Goal: Task Accomplishment & Management: Use online tool/utility

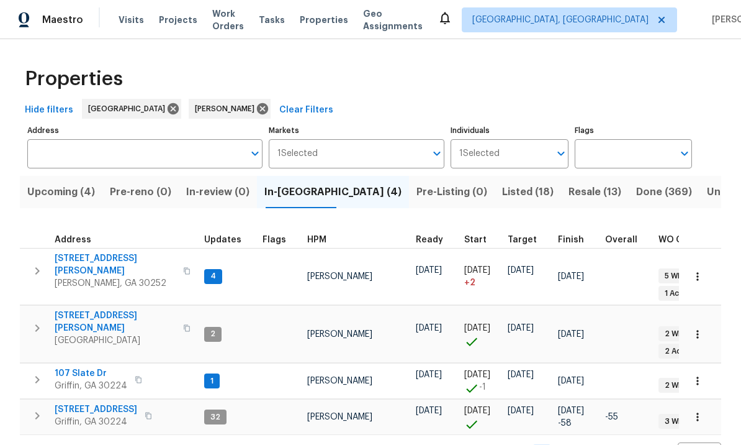
click at [502, 187] on span "Listed (18)" at bounding box center [528, 191] width 52 height 17
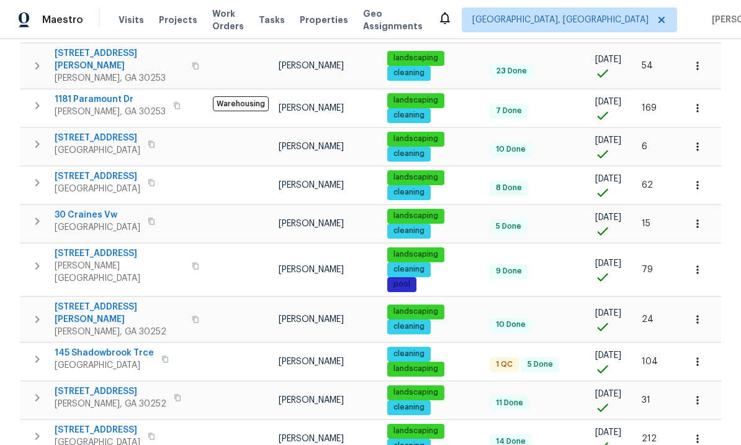
scroll to position [346, 0]
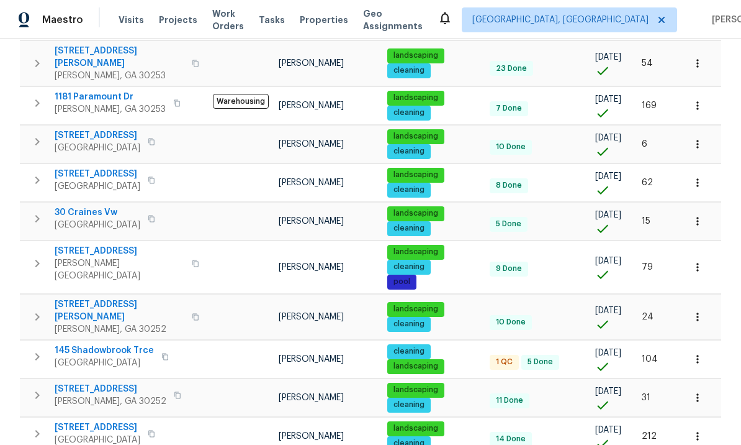
click at [106, 344] on span "145 Shadowbrook Trce" at bounding box center [104, 350] width 99 height 12
click at [41, 349] on icon "button" at bounding box center [37, 356] width 15 height 15
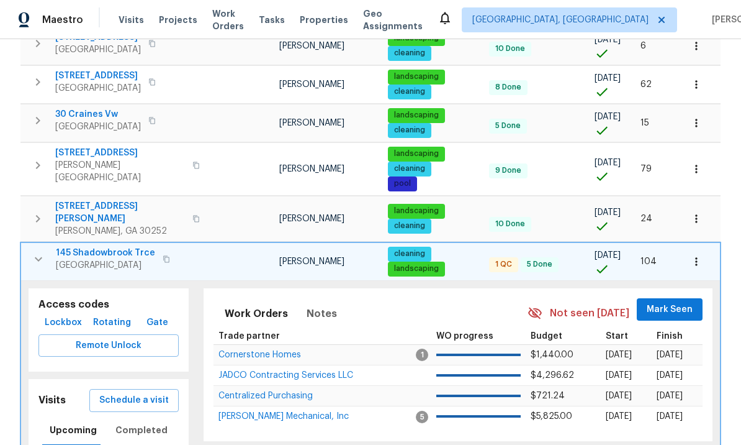
scroll to position [445, 0]
click at [127, 338] on span "Remote Unlock" at bounding box center [108, 346] width 120 height 16
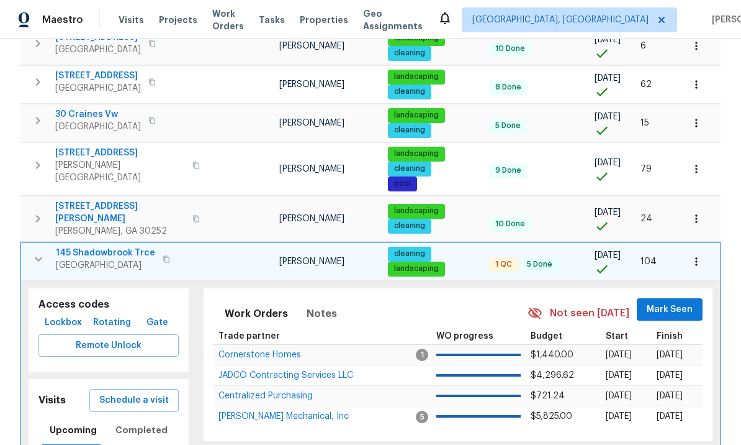
click at [150, 392] on span "Schedule a visit" at bounding box center [134, 400] width 70 height 16
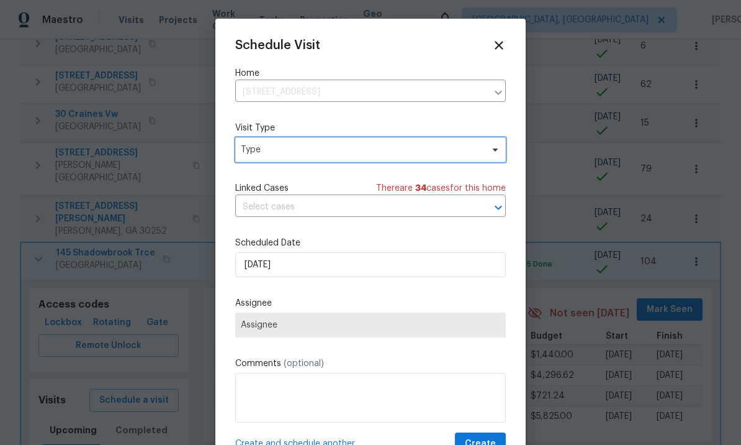
click at [300, 150] on span "Type" at bounding box center [362, 149] width 242 height 12
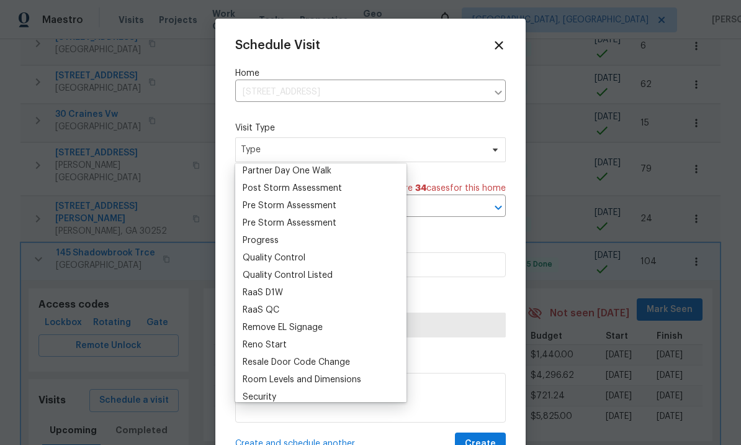
scroll to position [0, 0]
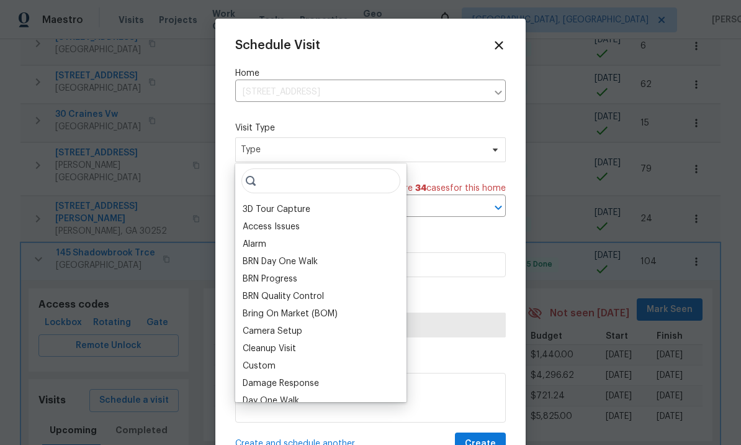
click at [319, 274] on div "BRN Progress" at bounding box center [321, 278] width 164 height 17
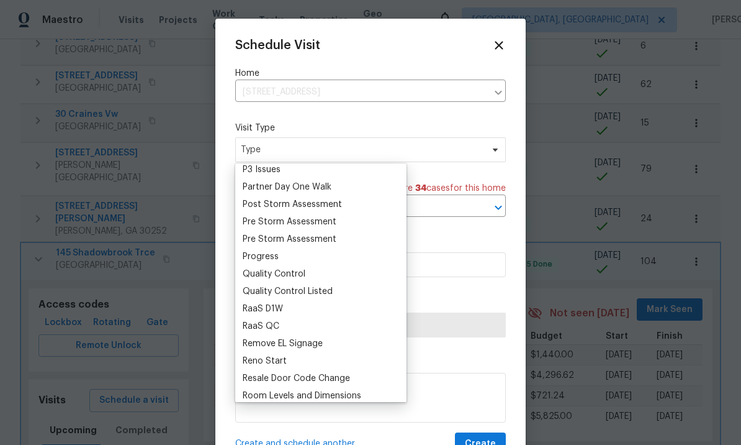
scroll to position [751, 0]
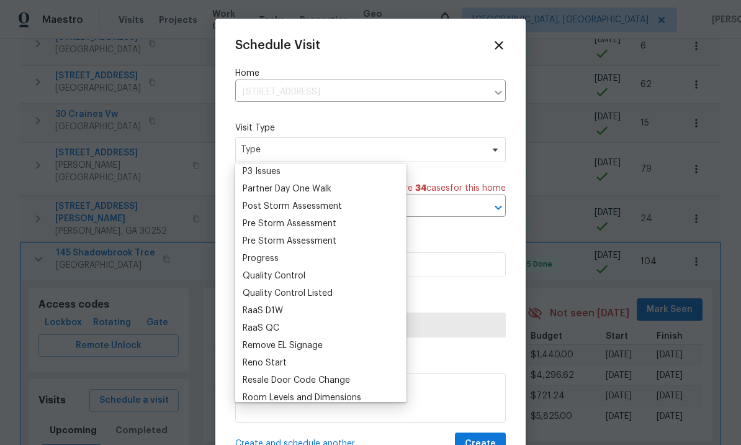
click at [319, 289] on div "Quality Control Listed" at bounding box center [288, 293] width 90 height 12
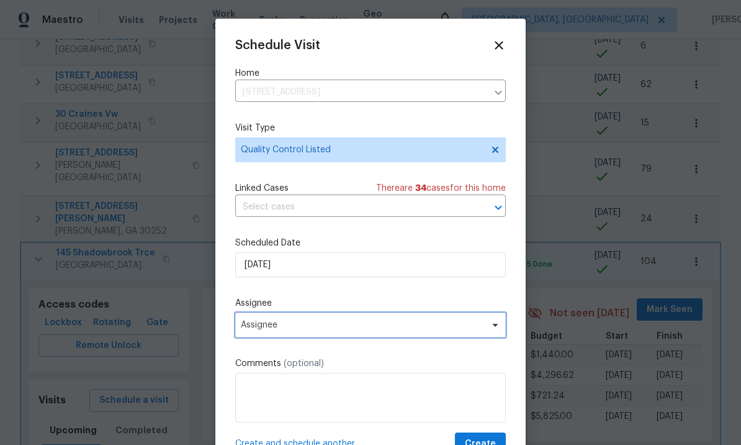
click at [332, 327] on span "Assignee" at bounding box center [362, 325] width 243 height 10
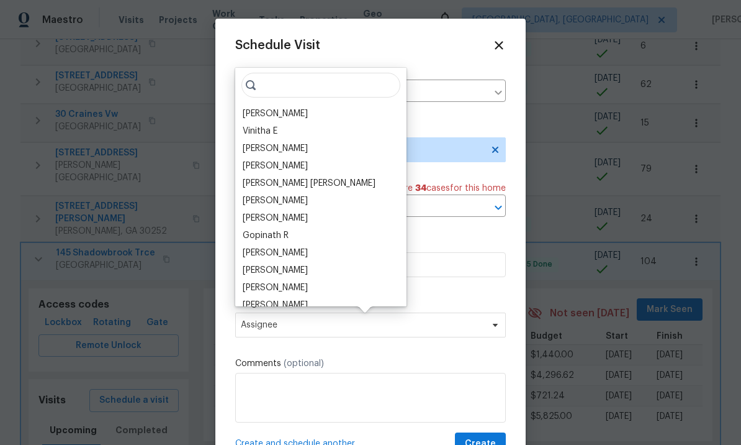
click at [292, 110] on div "[PERSON_NAME]" at bounding box center [275, 113] width 65 height 12
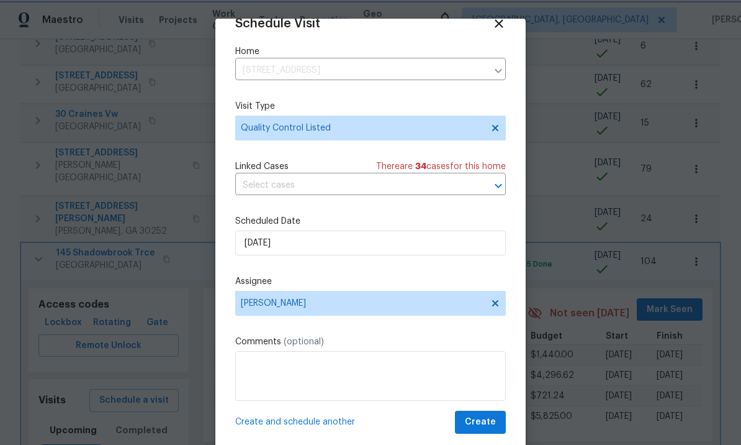
scroll to position [24, 0]
click at [485, 418] on span "Create" at bounding box center [480, 422] width 31 height 16
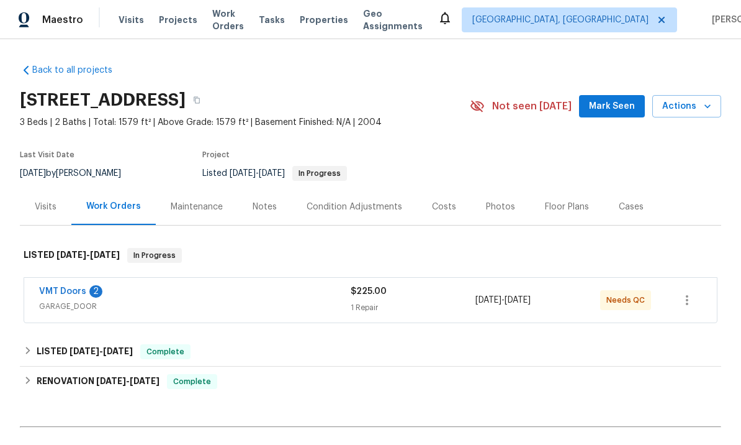
click at [83, 288] on link "VMT Doors" at bounding box center [62, 291] width 47 height 9
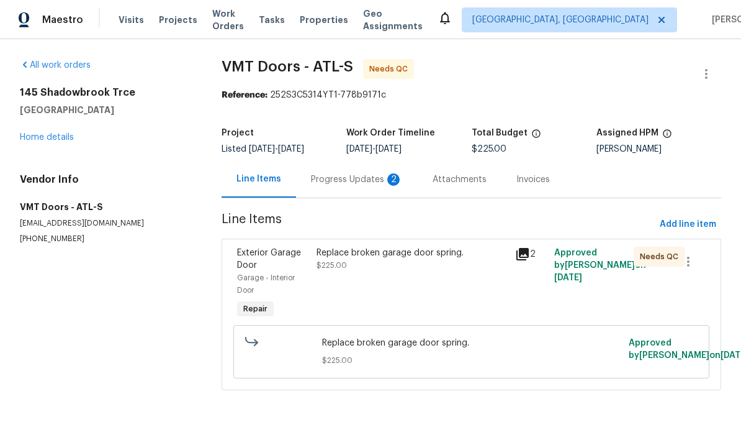
click at [348, 174] on div "Progress Updates 2" at bounding box center [357, 179] width 92 height 12
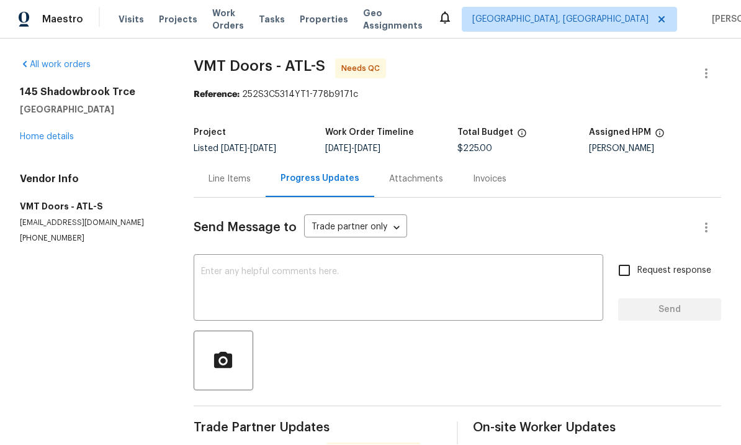
click at [237, 173] on div "Line Items" at bounding box center [230, 179] width 42 height 12
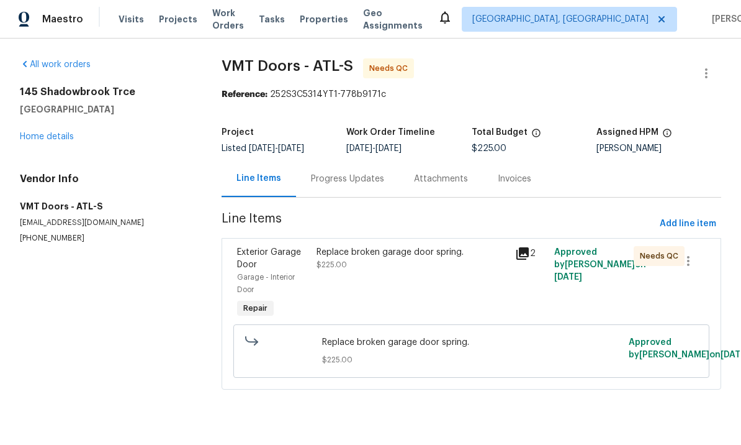
click at [401, 275] on div "Replace broken garage door spring. $225.00" at bounding box center [412, 284] width 198 height 82
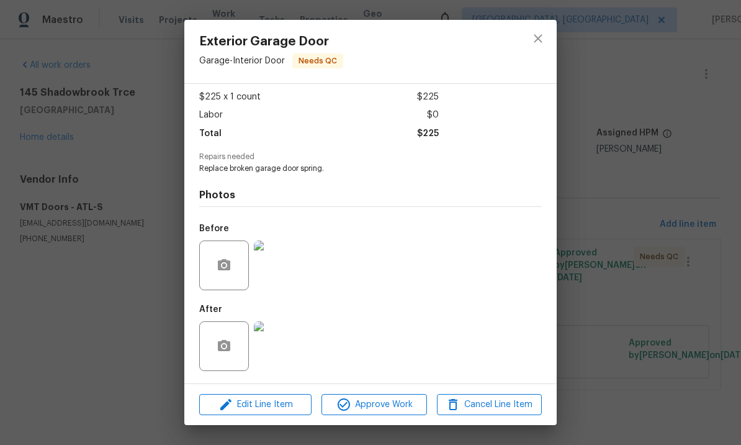
scroll to position [68, 0]
click at [380, 399] on span "Approve Work" at bounding box center [373, 405] width 97 height 16
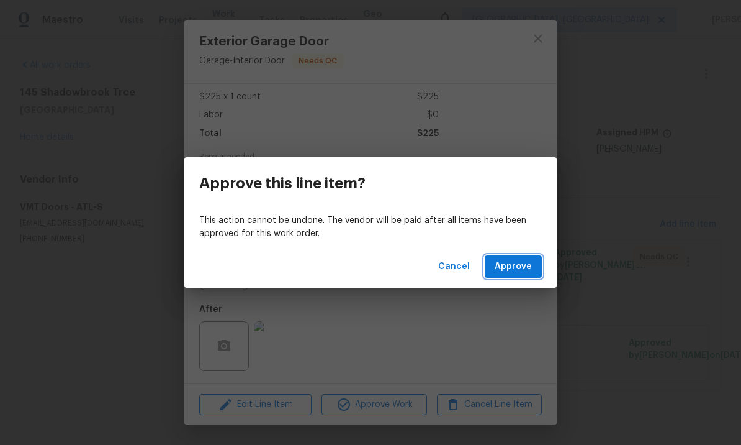
click at [520, 265] on span "Approve" at bounding box center [513, 267] width 37 height 16
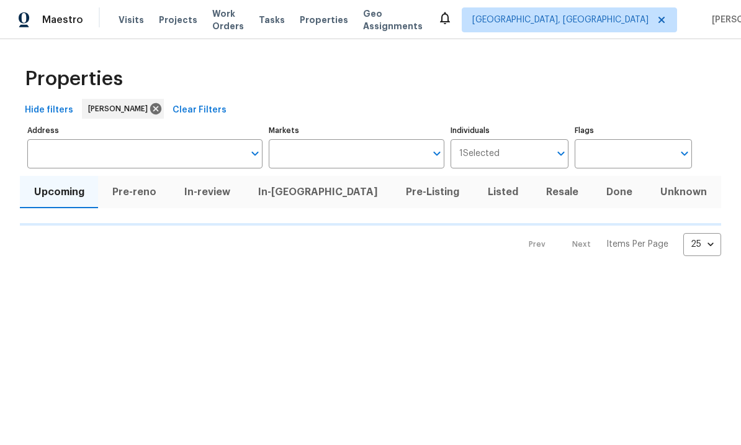
type input "100"
